Goal: Information Seeking & Learning: Learn about a topic

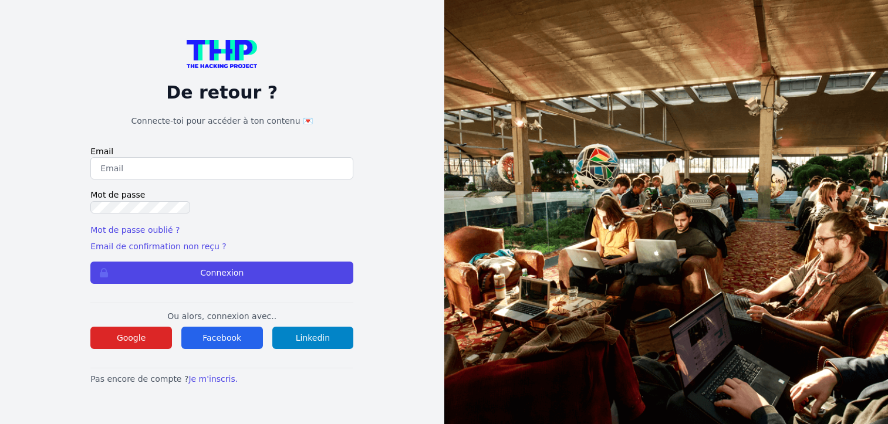
scroll to position [231, 0]
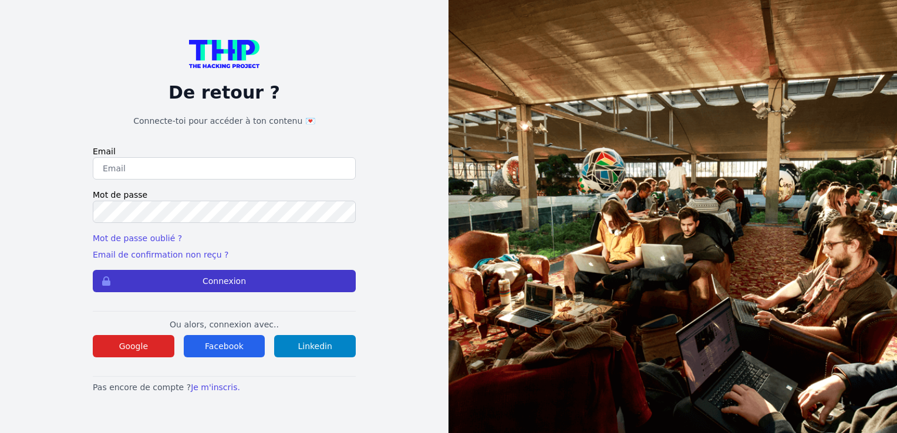
type input "bastien.willet@gmail.com"
click at [146, 281] on button "Connexion" at bounding box center [224, 281] width 263 height 22
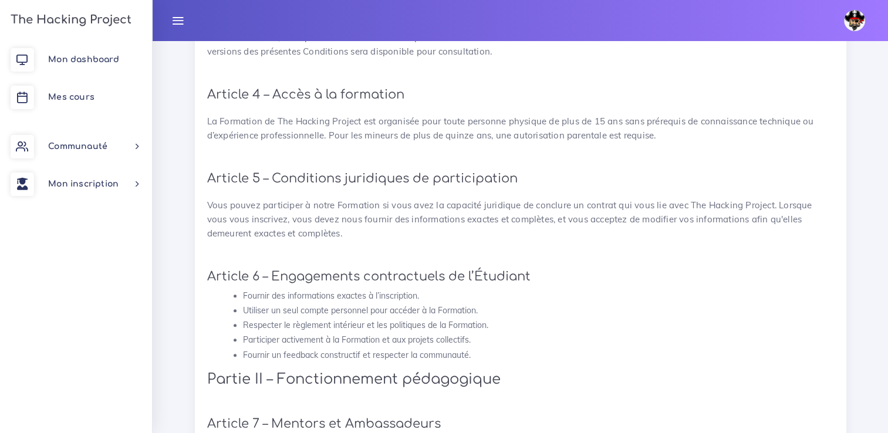
scroll to position [670, 0]
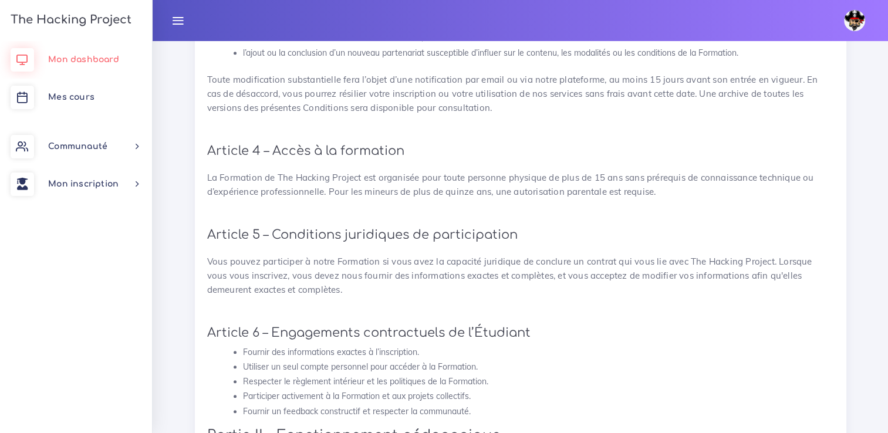
click at [126, 49] on link "Mon dashboard" at bounding box center [76, 60] width 152 height 38
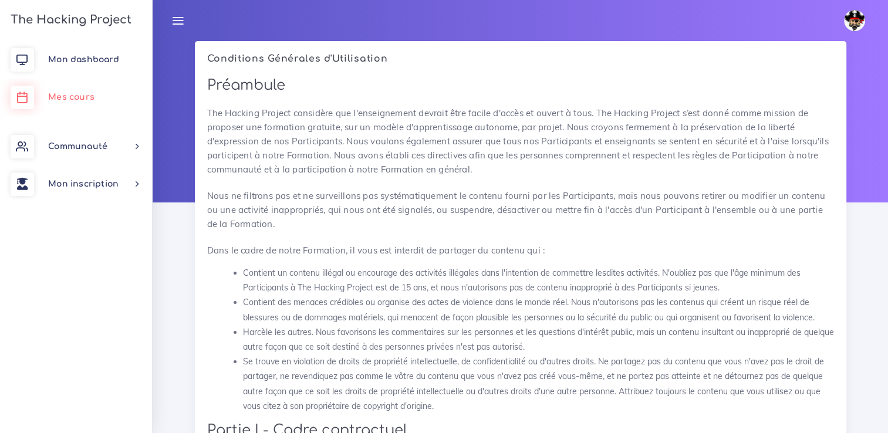
click at [50, 97] on span "Mes cours" at bounding box center [71, 97] width 46 height 9
click at [71, 151] on span "Communauté" at bounding box center [77, 146] width 59 height 9
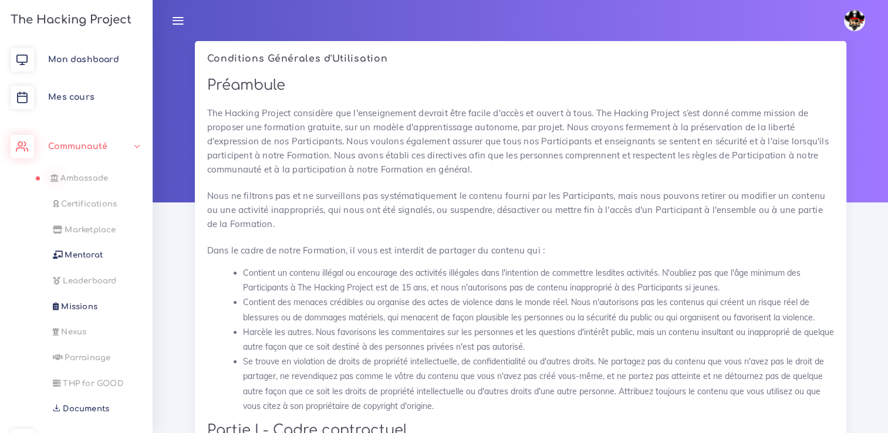
click at [83, 175] on span "Ambassade" at bounding box center [84, 178] width 48 height 9
click at [83, 259] on span "Mentorat" at bounding box center [81, 255] width 38 height 9
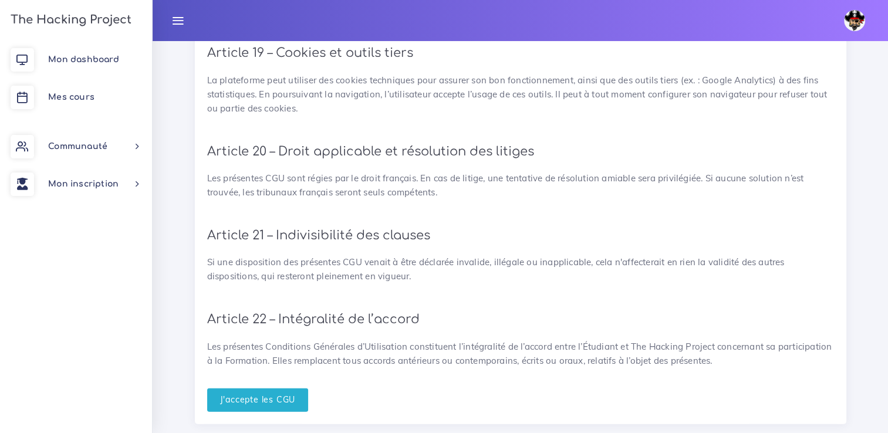
scroll to position [2666, 0]
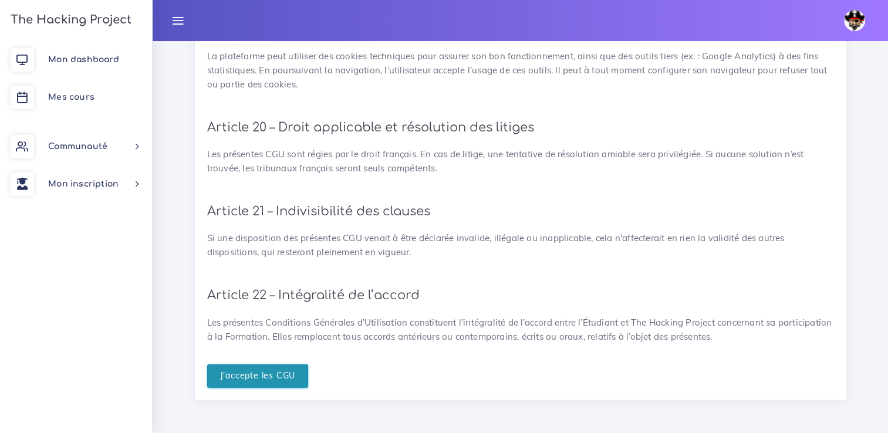
click at [279, 374] on input "J'accepte les CGU" at bounding box center [258, 377] width 102 height 24
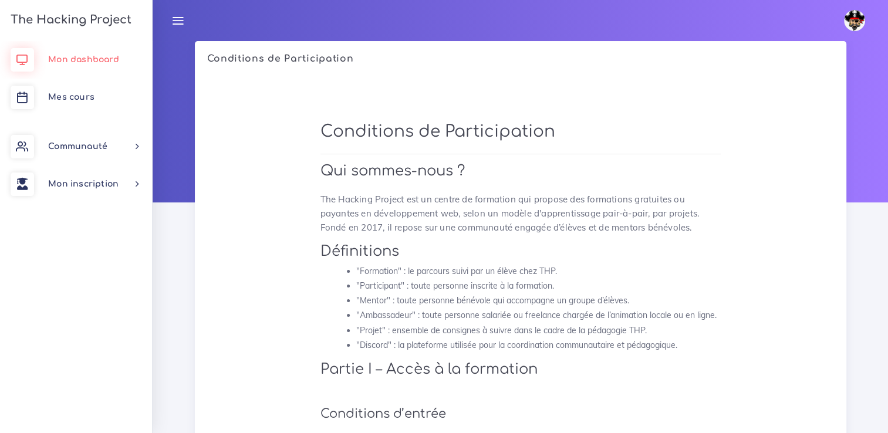
click at [116, 53] on link "Mon dashboard" at bounding box center [76, 60] width 152 height 38
click at [112, 14] on h3 "The Hacking Project" at bounding box center [69, 20] width 124 height 13
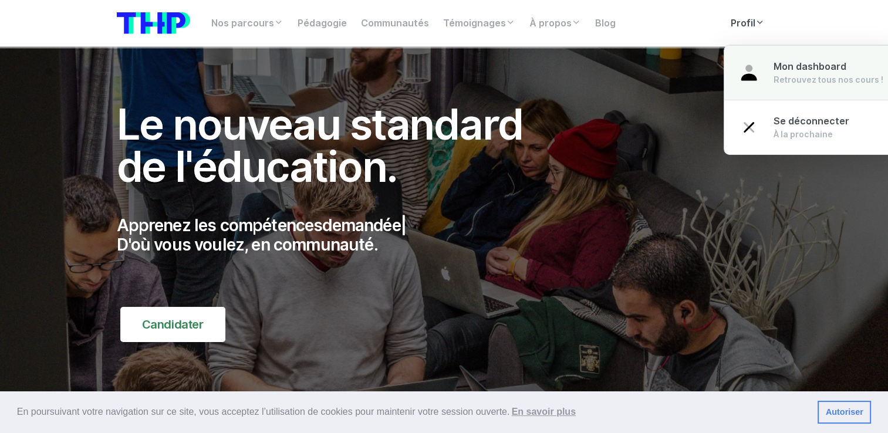
click at [774, 81] on div "Retrouvez tous nos cours !" at bounding box center [829, 80] width 110 height 12
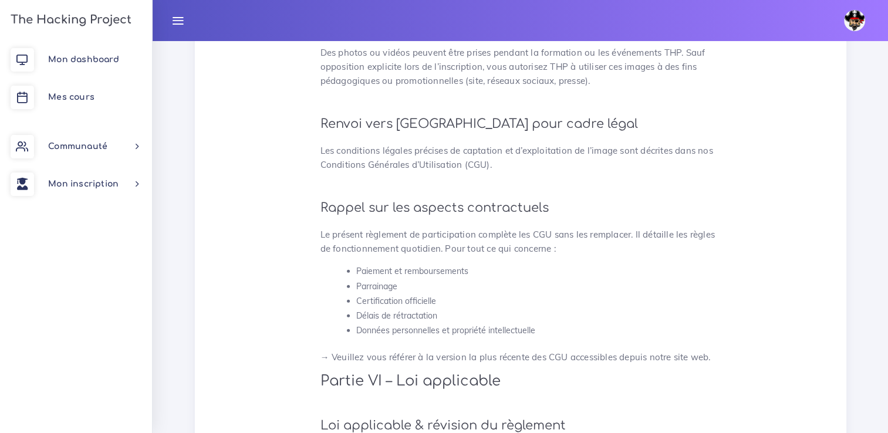
scroll to position [3138, 0]
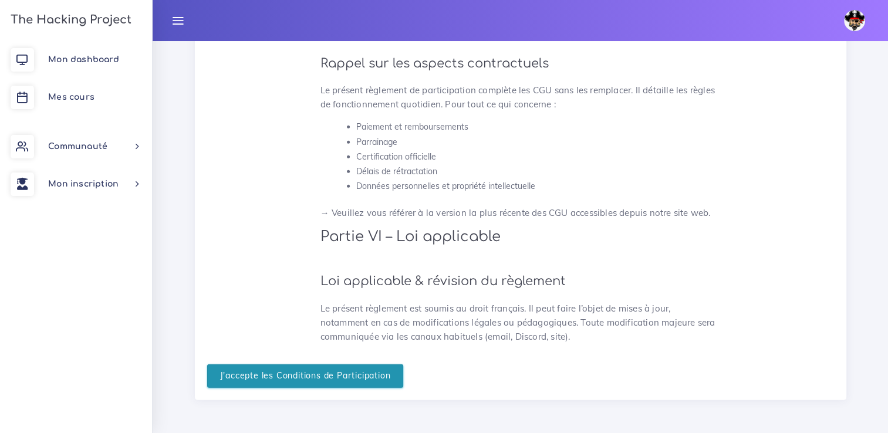
click at [278, 365] on input "J'accepte les Conditions de Participation" at bounding box center [305, 377] width 197 height 24
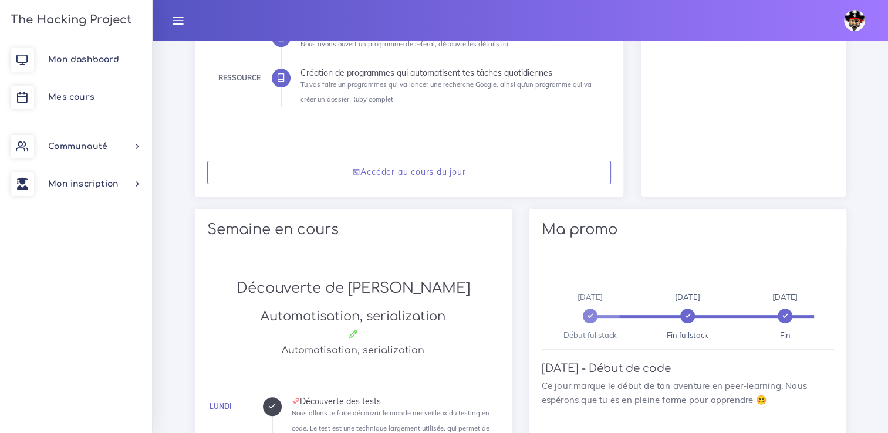
scroll to position [352, 0]
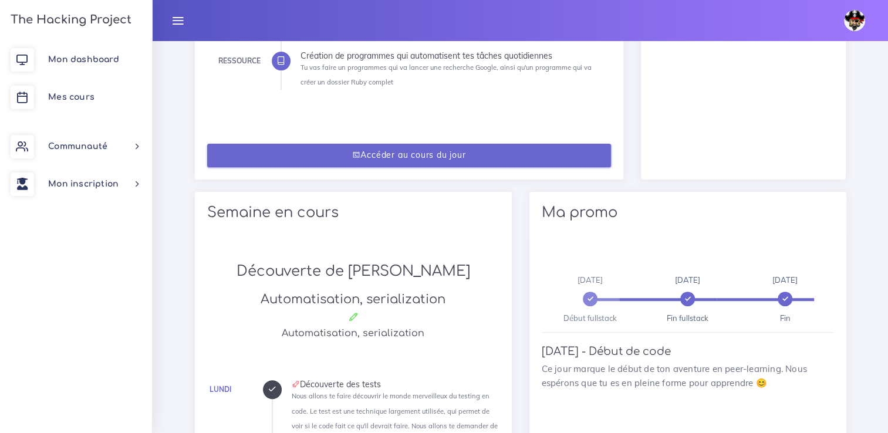
click at [348, 158] on link "Accéder au cours du jour" at bounding box center [409, 156] width 404 height 24
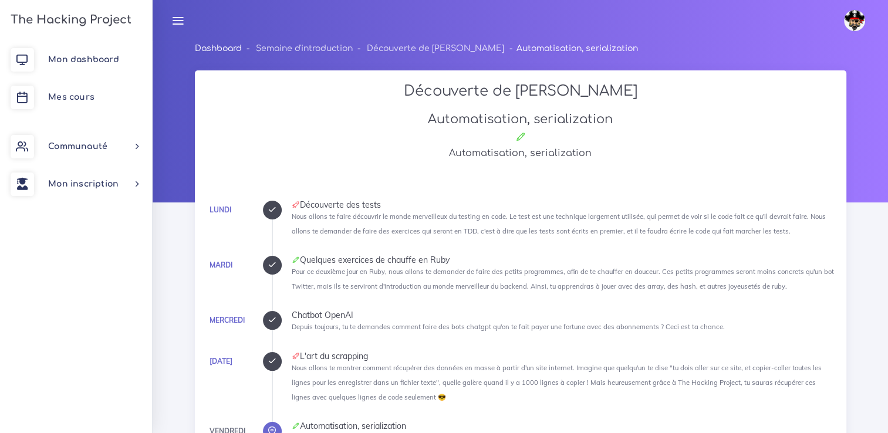
click at [219, 52] on link "Dashboard" at bounding box center [218, 48] width 47 height 9
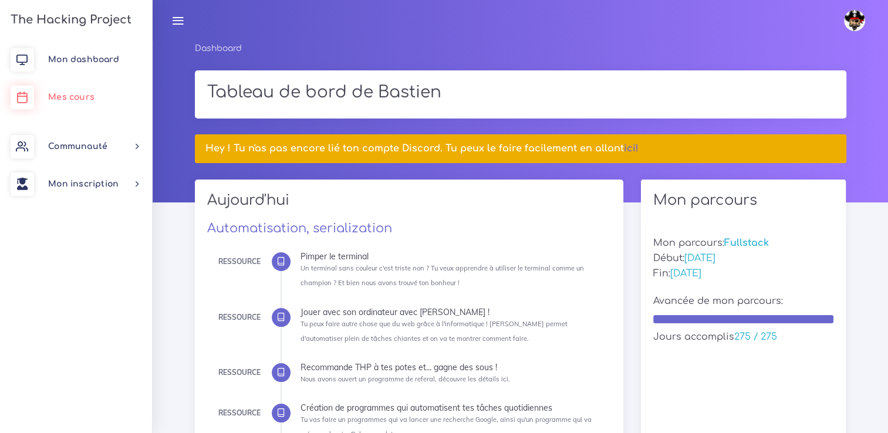
click at [99, 87] on link "Mes cours" at bounding box center [76, 98] width 152 height 38
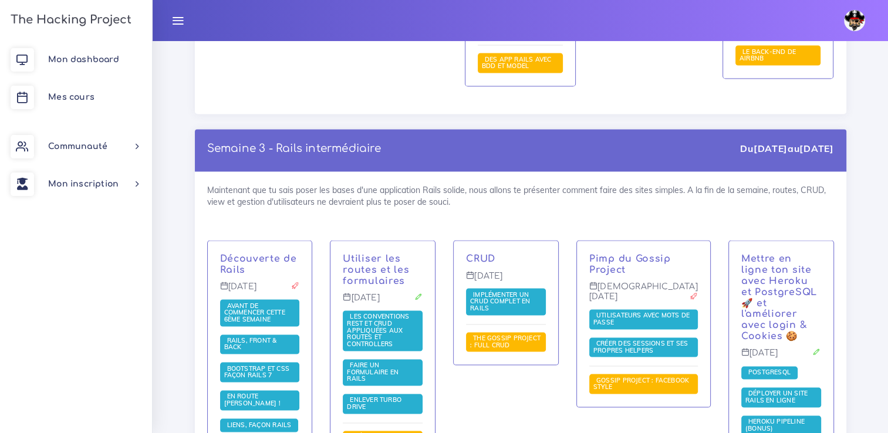
scroll to position [2348, 0]
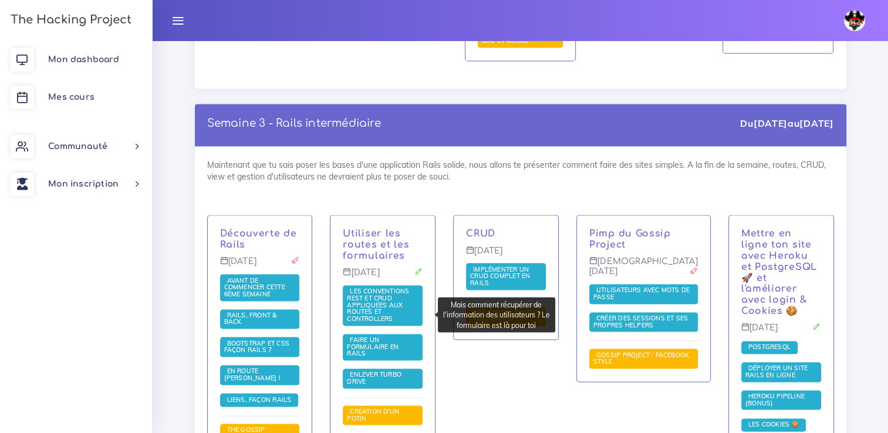
click at [397, 335] on span "Faire un formulaire en Rails" at bounding box center [383, 348] width 80 height 26
click at [397, 336] on span "Faire un formulaire en Rails" at bounding box center [373, 347] width 52 height 22
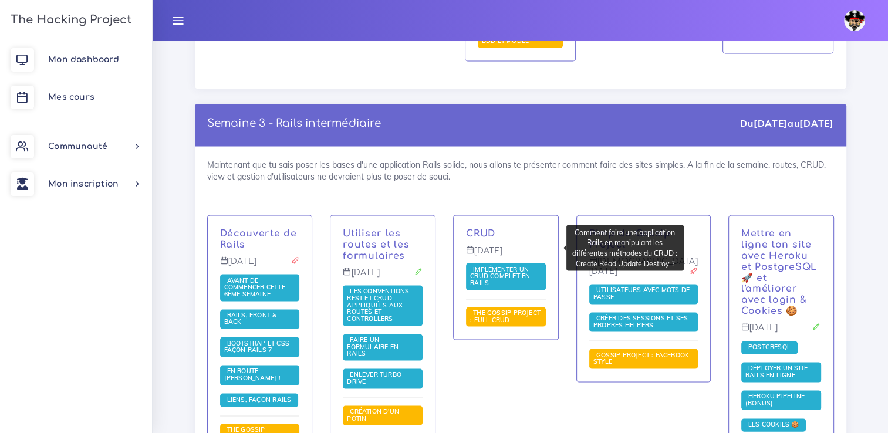
click at [522, 265] on span "Implémenter un CRUD complet en Rails" at bounding box center [500, 276] width 60 height 22
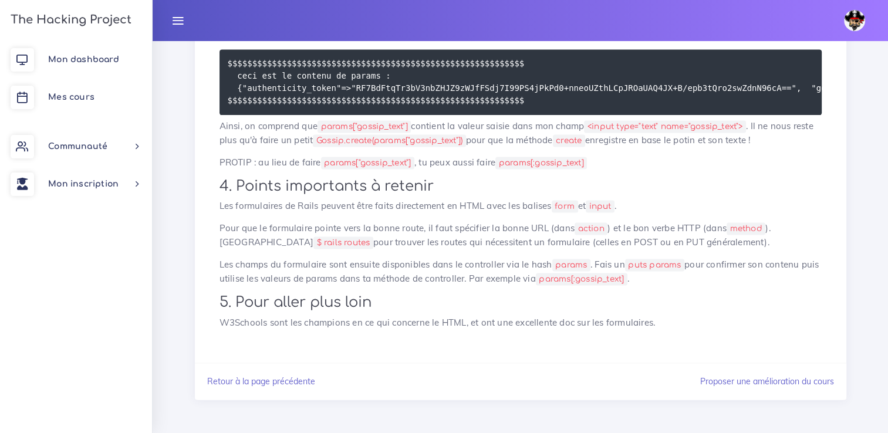
scroll to position [1739, 0]
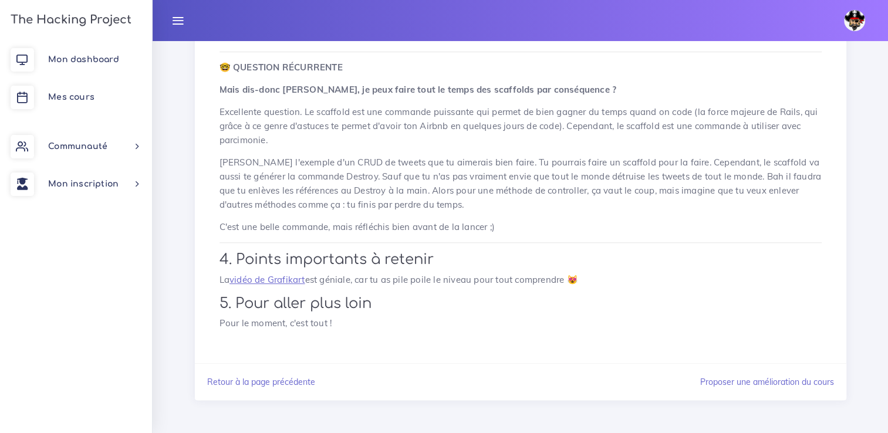
scroll to position [4514, 0]
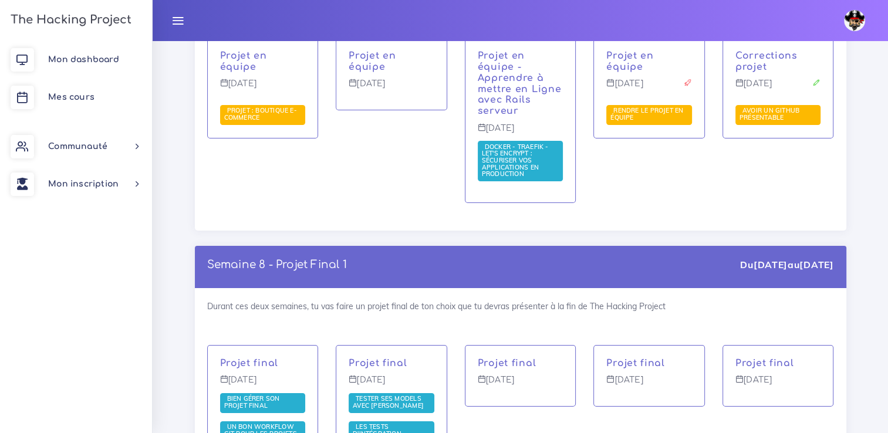
scroll to position [3992, 0]
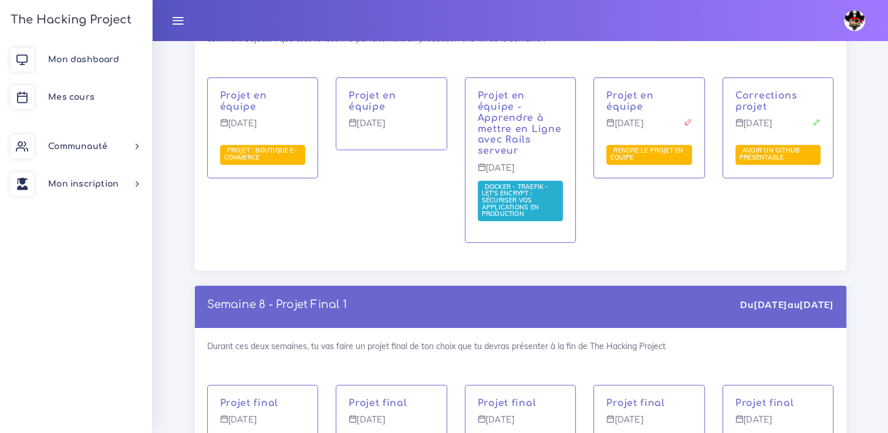
click at [858, 23] on img at bounding box center [854, 20] width 21 height 21
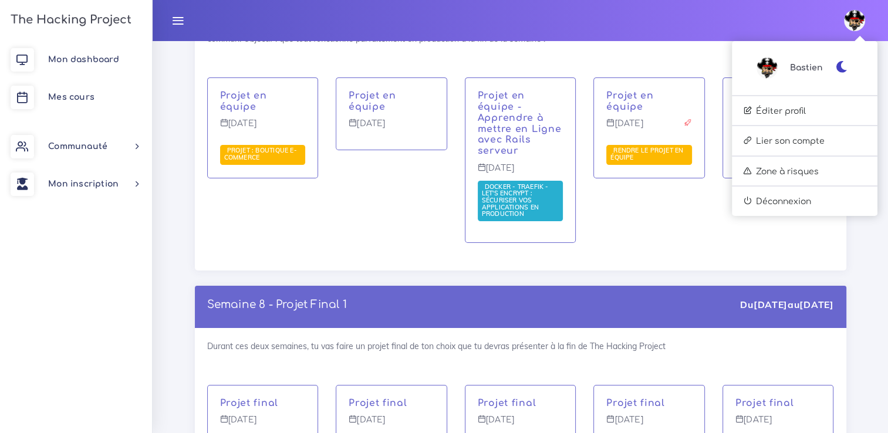
click at [839, 65] on icon "button" at bounding box center [842, 67] width 12 height 12
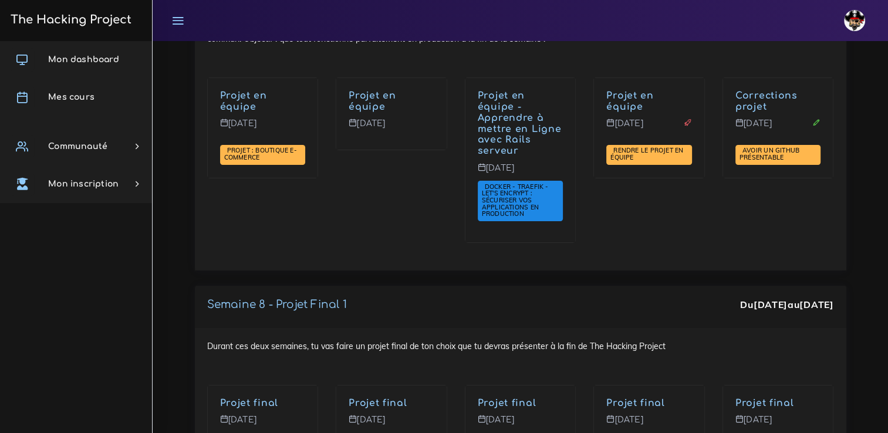
click at [851, 27] on img at bounding box center [854, 20] width 21 height 21
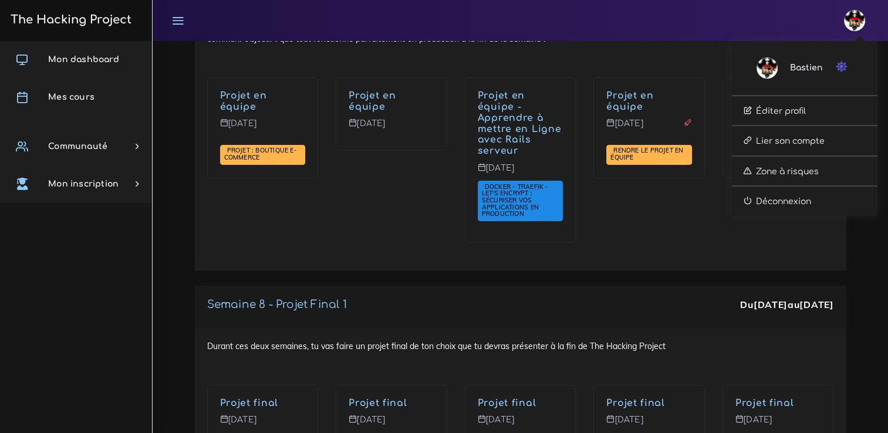
click at [845, 64] on icon "button" at bounding box center [842, 67] width 12 height 12
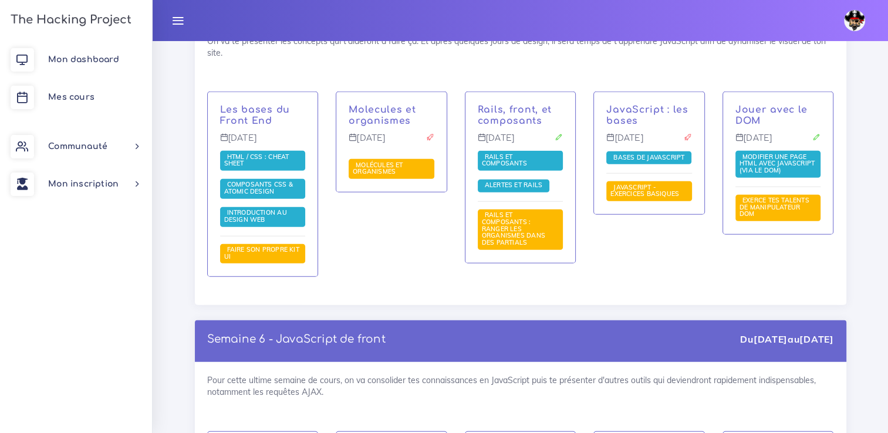
scroll to position [3287, 0]
click at [414, 116] on div "Molecules et organismes Mardi 31 juil. Molécules et organismes" at bounding box center [391, 142] width 110 height 100
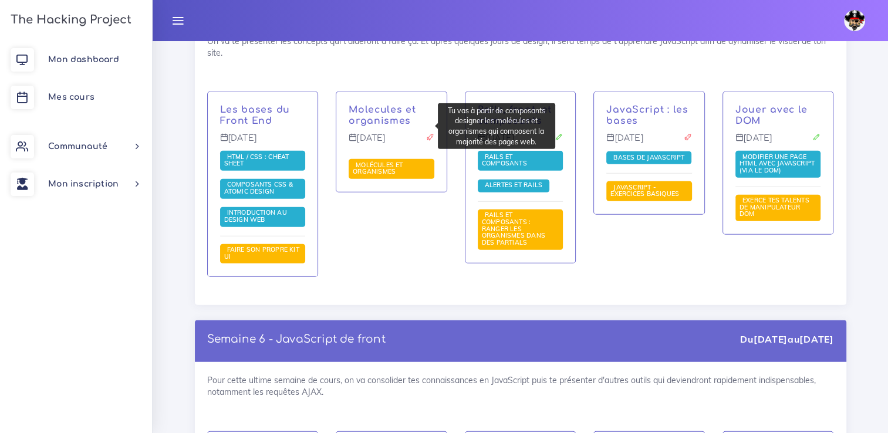
click at [413, 159] on span "Molécules et organismes" at bounding box center [392, 169] width 86 height 20
click at [395, 161] on span "Molécules et organismes" at bounding box center [378, 168] width 50 height 15
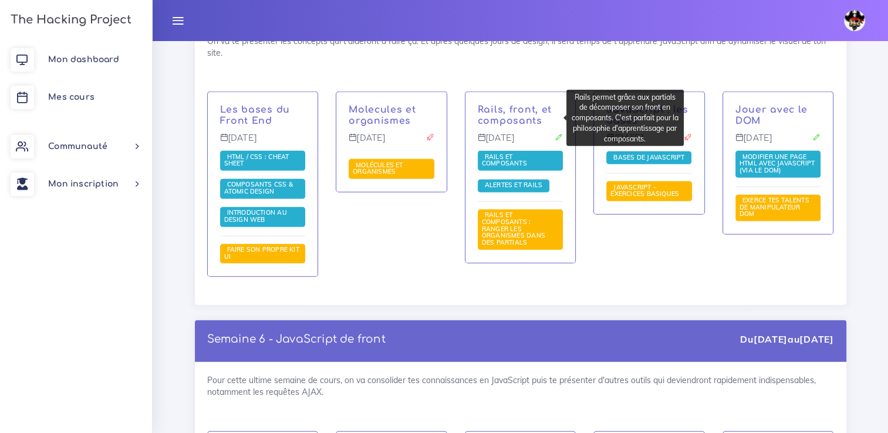
click at [544, 151] on span "Rails et composants" at bounding box center [521, 161] width 86 height 20
click at [517, 153] on span "Rails et composants" at bounding box center [506, 160] width 48 height 15
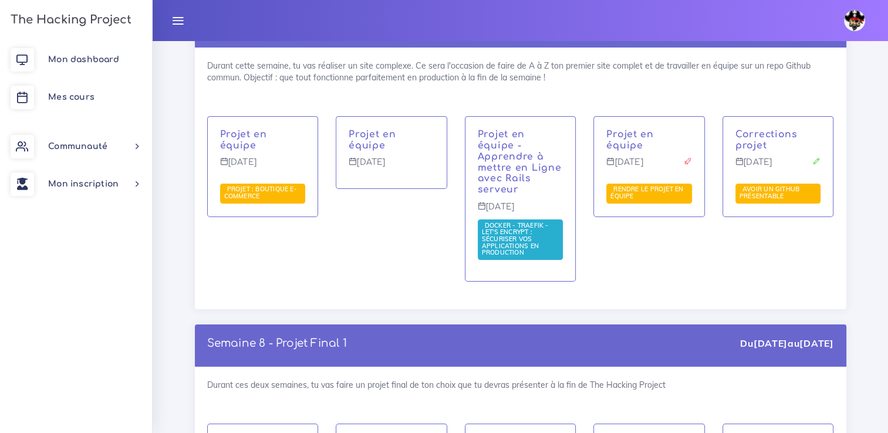
scroll to position [3992, 0]
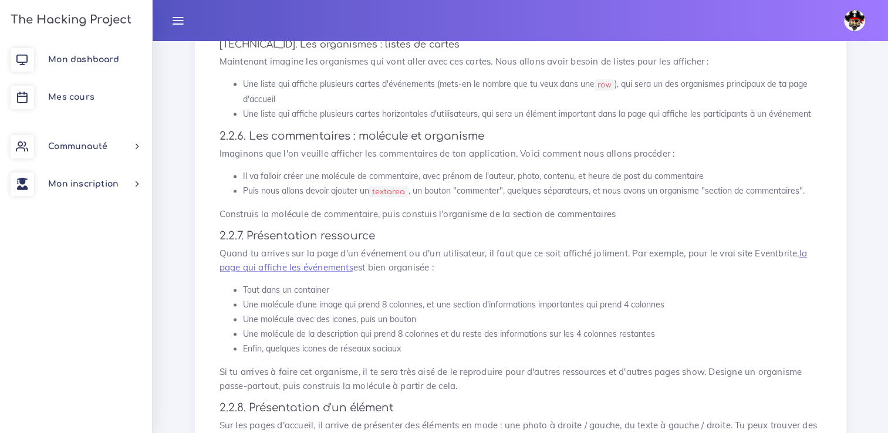
scroll to position [1518, 0]
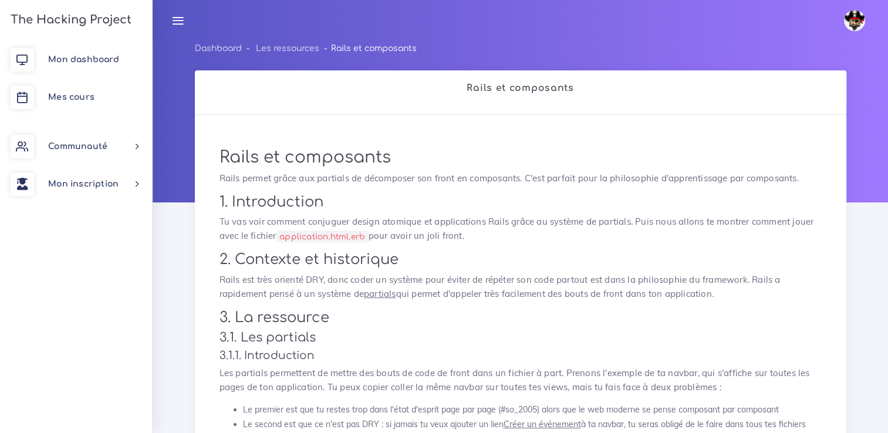
scroll to position [352, 0]
